Goal: Information Seeking & Learning: Learn about a topic

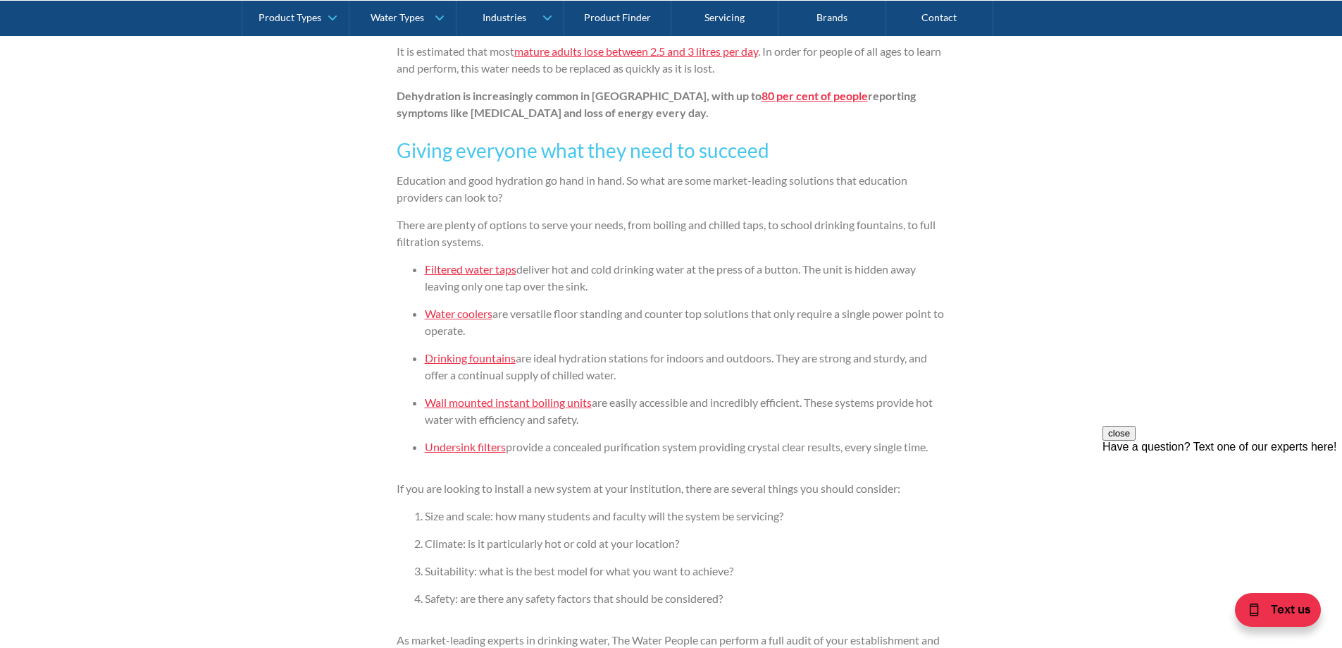
scroll to position [1128, 0]
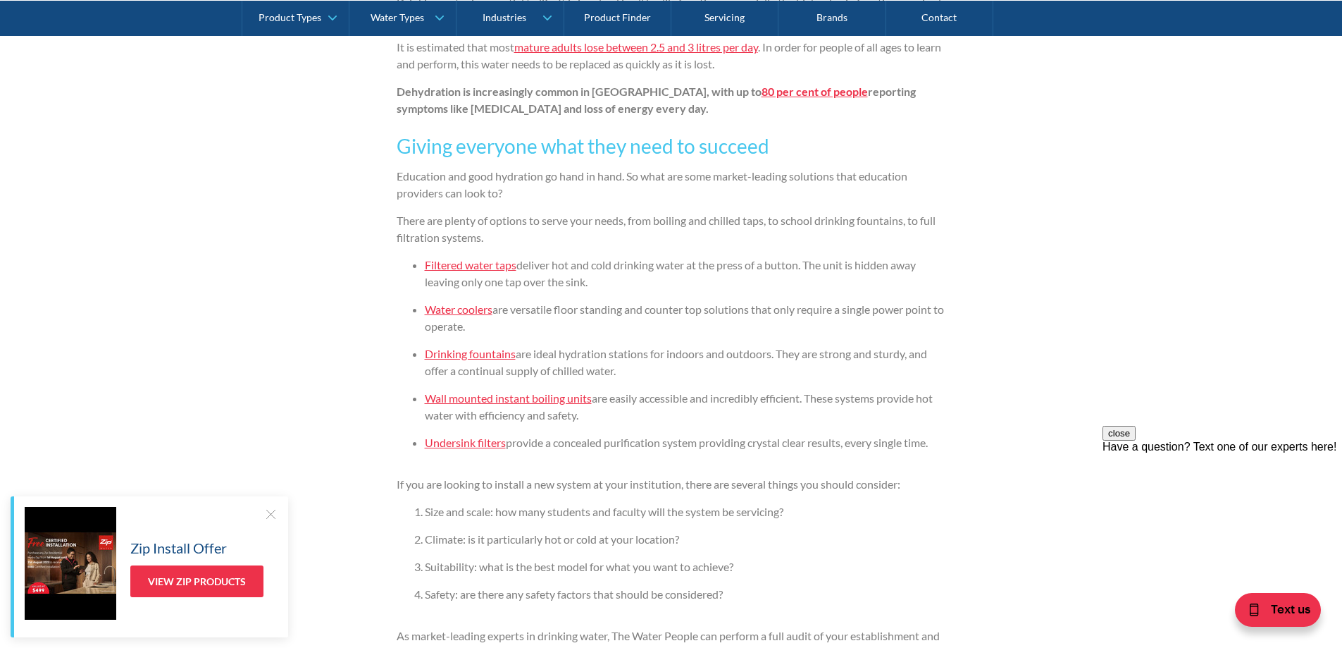
click at [271, 514] on div at bounding box center [271, 514] width 14 height 14
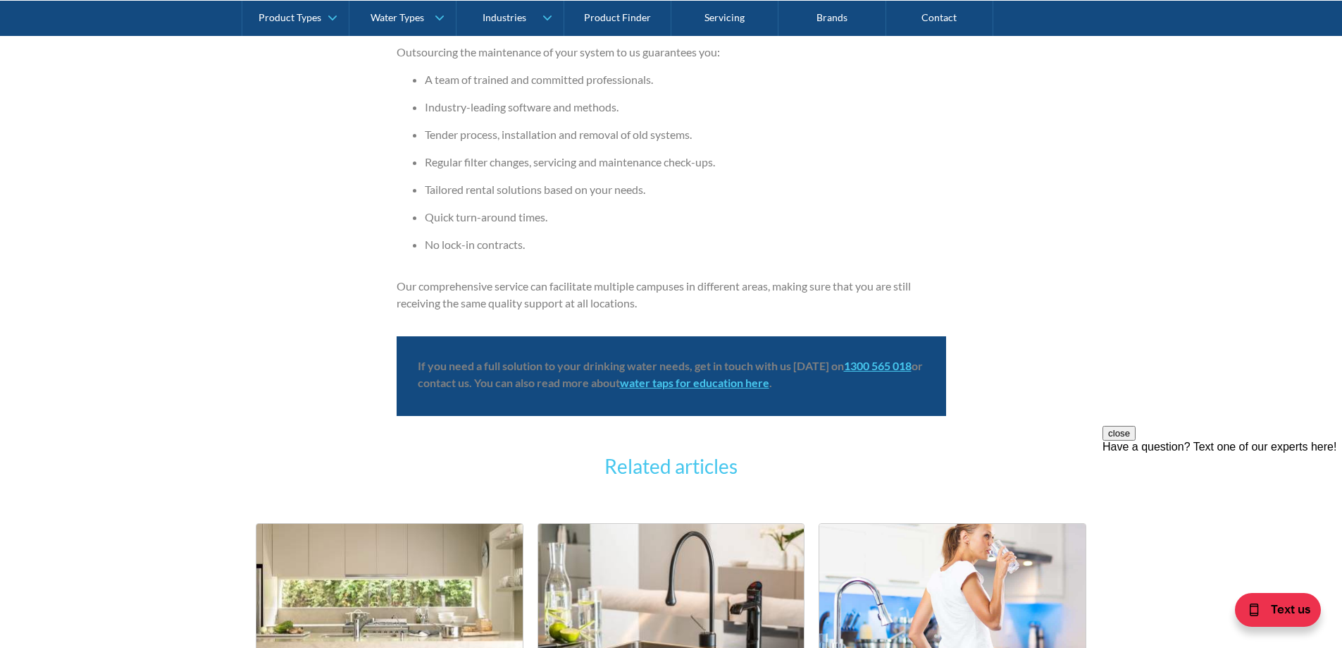
scroll to position [2819, 0]
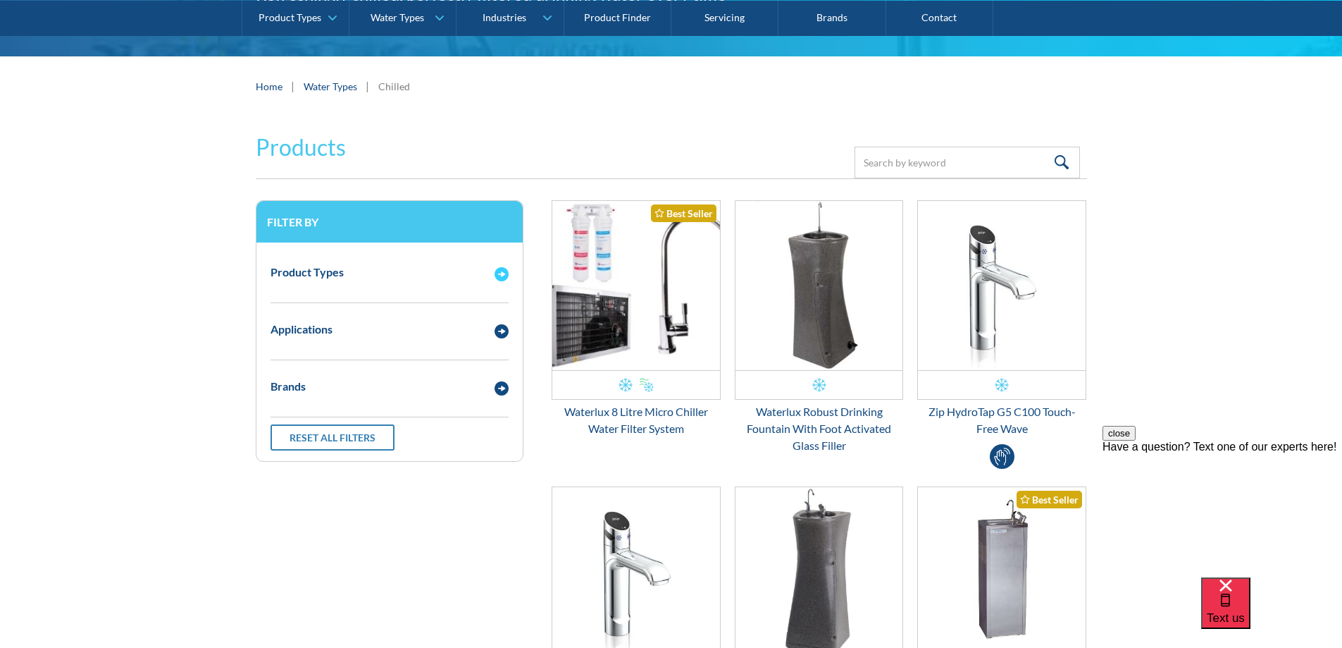
click at [502, 271] on img "Email Form 3" at bounding box center [502, 274] width 14 height 14
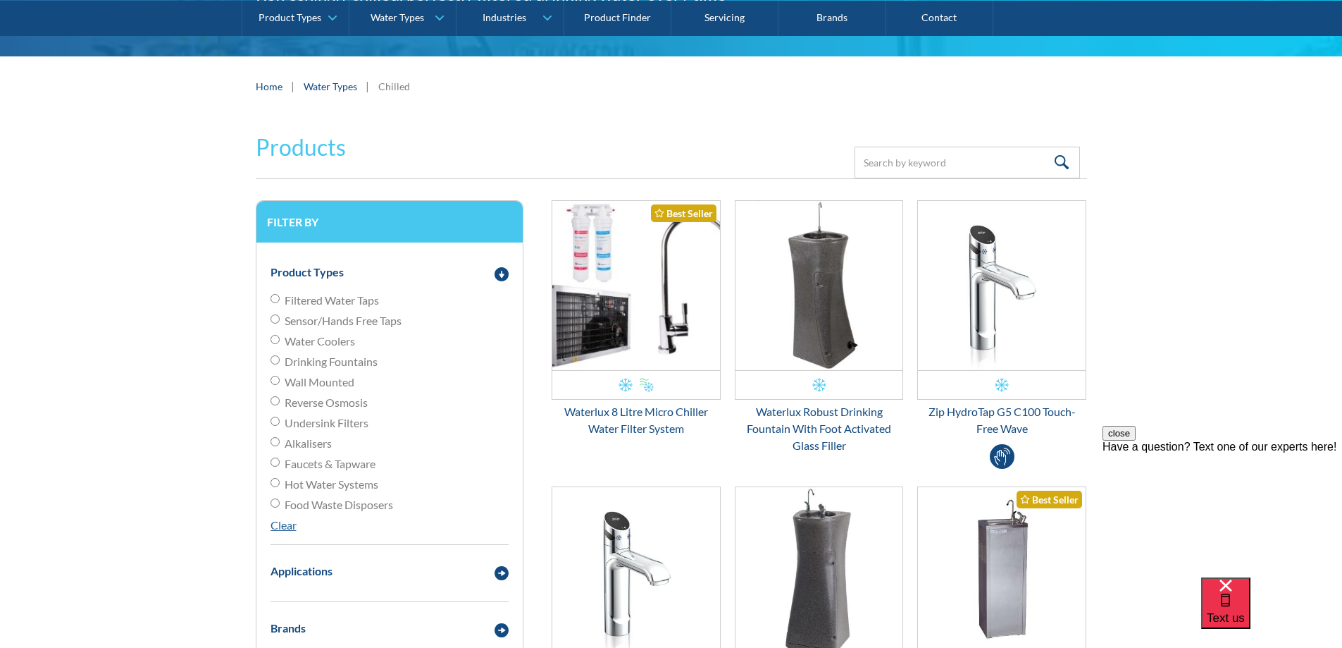
click at [276, 302] on input "Filtered Water Taps" at bounding box center [275, 298] width 9 height 9
radio input "true"
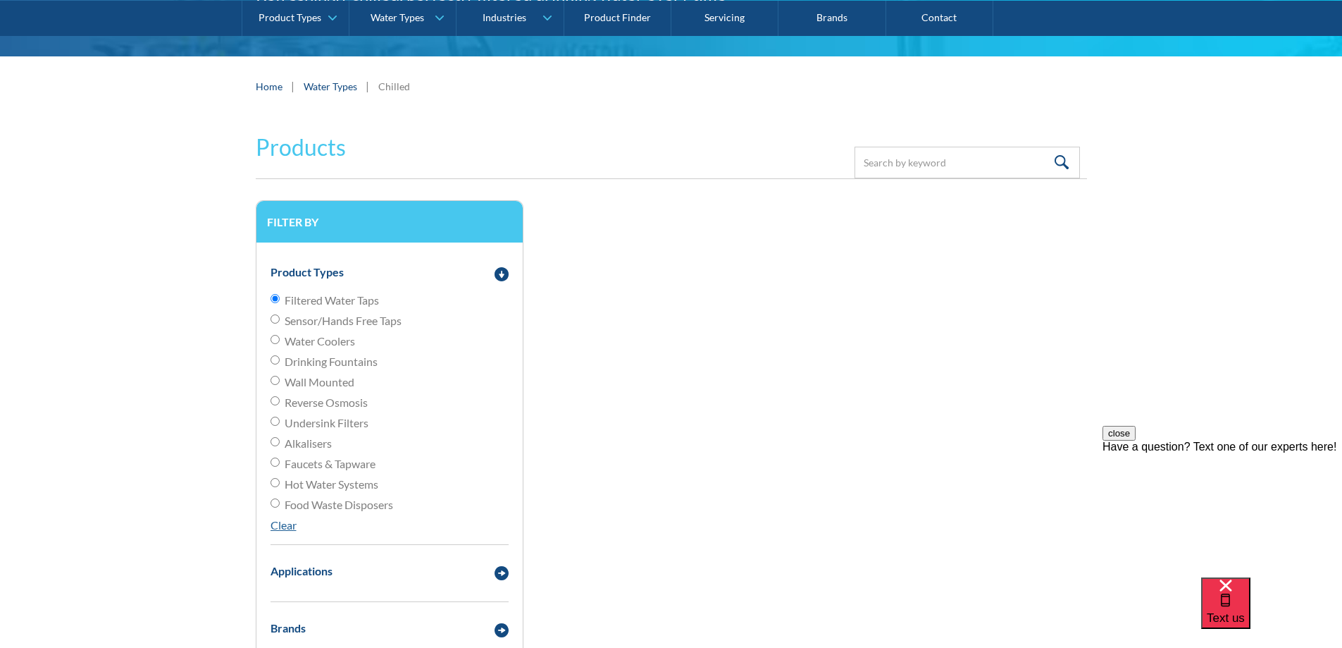
scroll to position [328, 0]
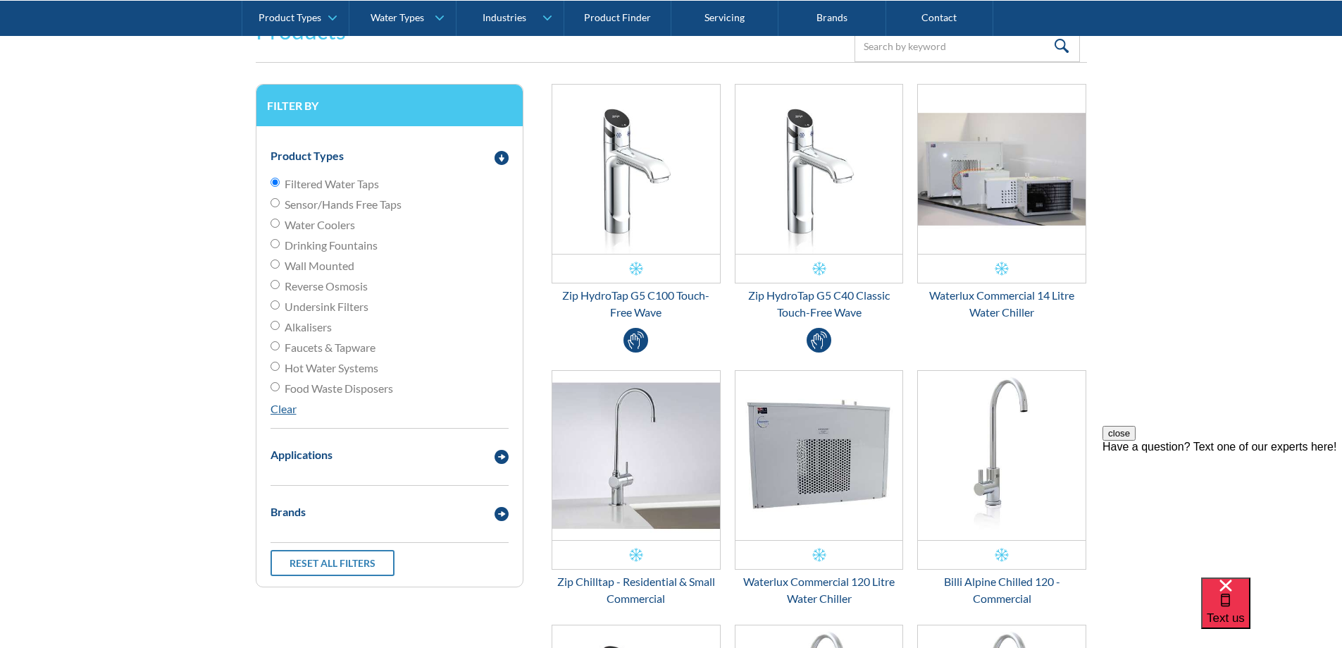
click at [278, 187] on input "Hot Water Systems" at bounding box center [275, 182] width 9 height 9
radio input "true"
